Goal: Task Accomplishment & Management: Use online tool/utility

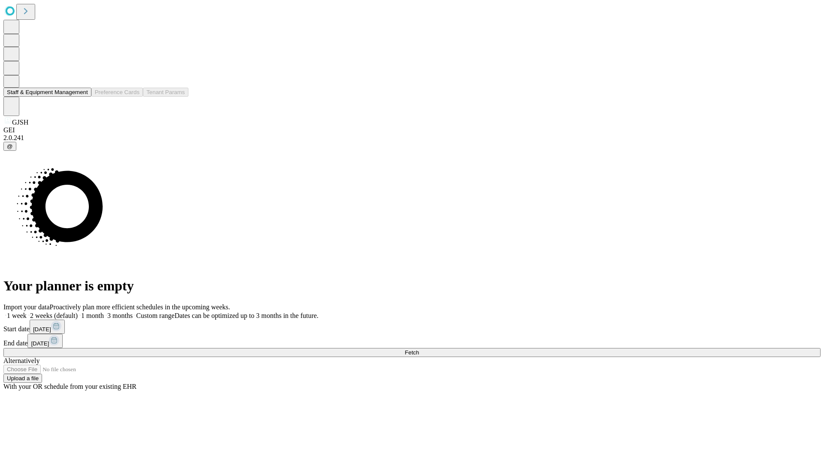
click at [82, 97] on button "Staff & Equipment Management" at bounding box center [47, 92] width 88 height 9
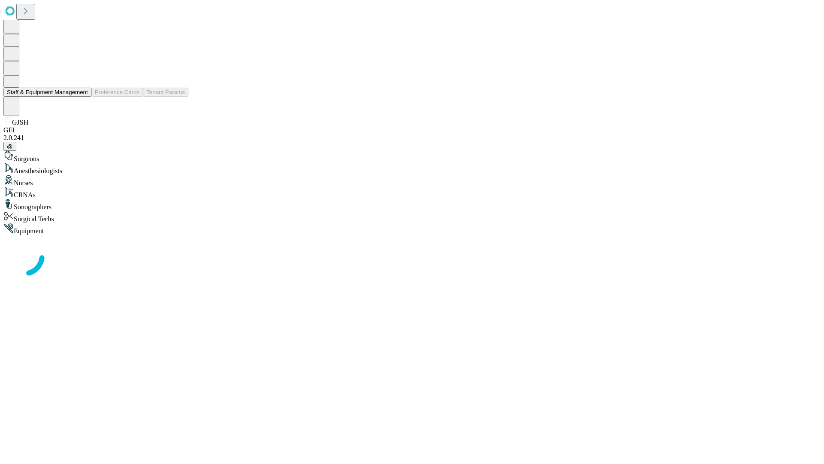
click at [82, 97] on button "Staff & Equipment Management" at bounding box center [47, 92] width 88 height 9
